Goal: Use online tool/utility: Utilize a website feature to perform a specific function

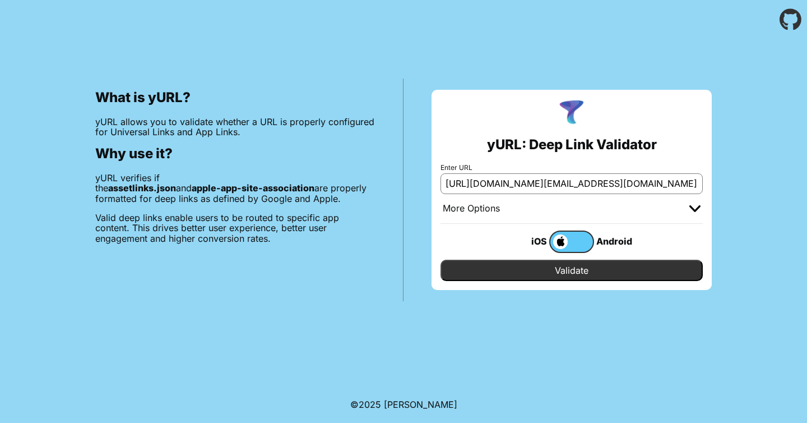
scroll to position [0, 634]
type input "[URL][DOMAIN_NAME][EMAIL_ADDRESS][DOMAIN_NAME]"
click at [485, 271] on input "Validate" at bounding box center [572, 270] width 262 height 21
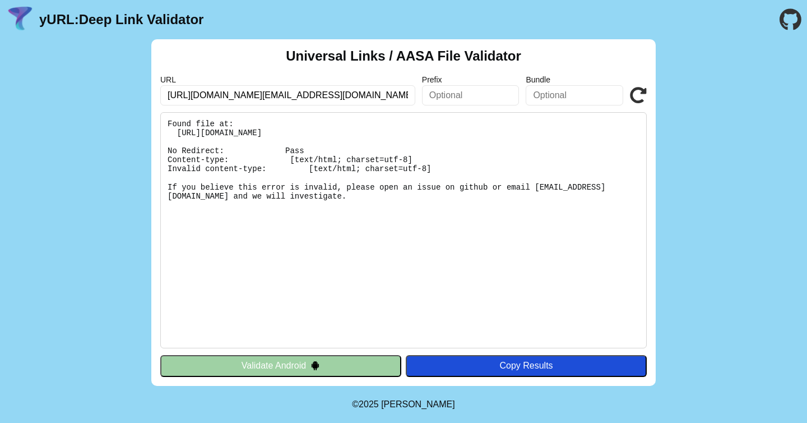
click at [379, 98] on input "[URL][DOMAIN_NAME][EMAIL_ADDRESS][DOMAIN_NAME]" at bounding box center [287, 95] width 255 height 20
click at [448, 32] on header "yURL: Deep Link Validator" at bounding box center [403, 19] width 807 height 39
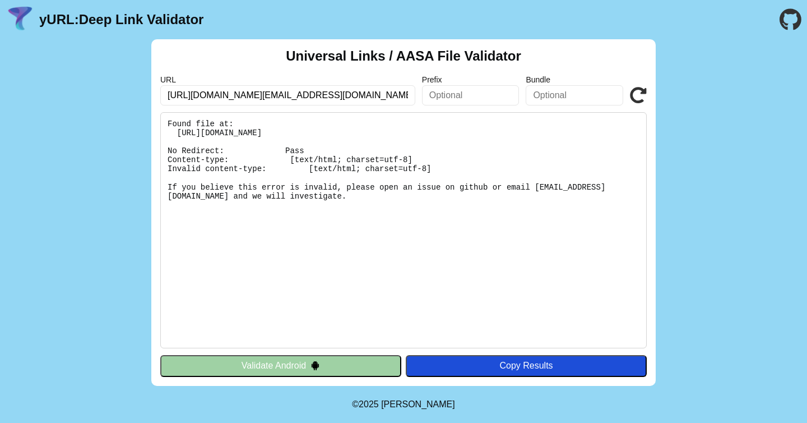
click at [231, 96] on input "[URL][DOMAIN_NAME][EMAIL_ADDRESS][DOMAIN_NAME]" at bounding box center [287, 95] width 255 height 20
click at [262, 96] on input "[URL][DOMAIN_NAME][EMAIL_ADDRESS][DOMAIN_NAME]" at bounding box center [287, 95] width 255 height 20
type input "[URL][DOMAIN_NAME][EMAIL_ADDRESS][DOMAIN_NAME]"
click button "Validate" at bounding box center [0, 0] width 0 height 0
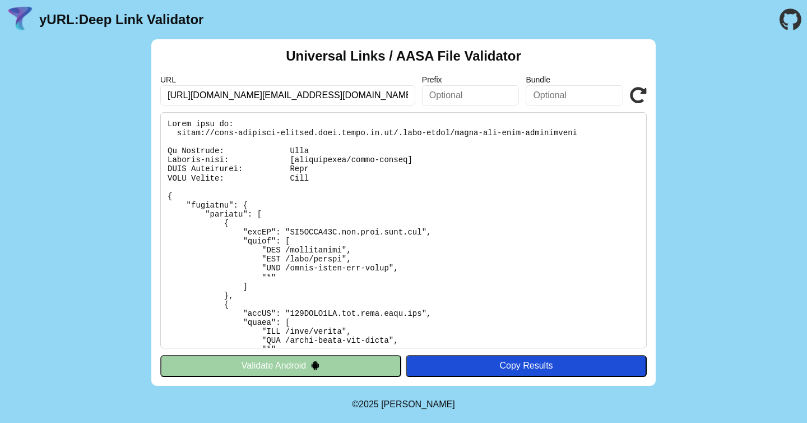
scroll to position [8, 0]
